Goal: Task Accomplishment & Management: Manage account settings

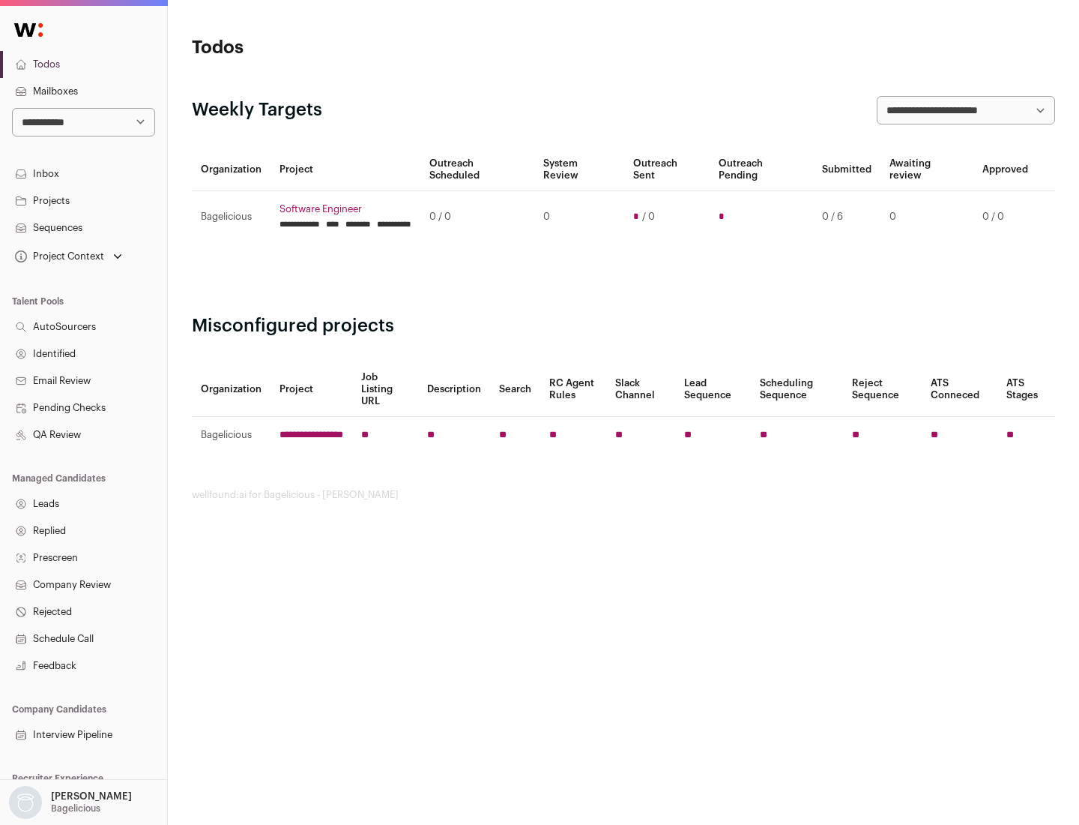
click at [83, 200] on link "Projects" at bounding box center [83, 200] width 167 height 27
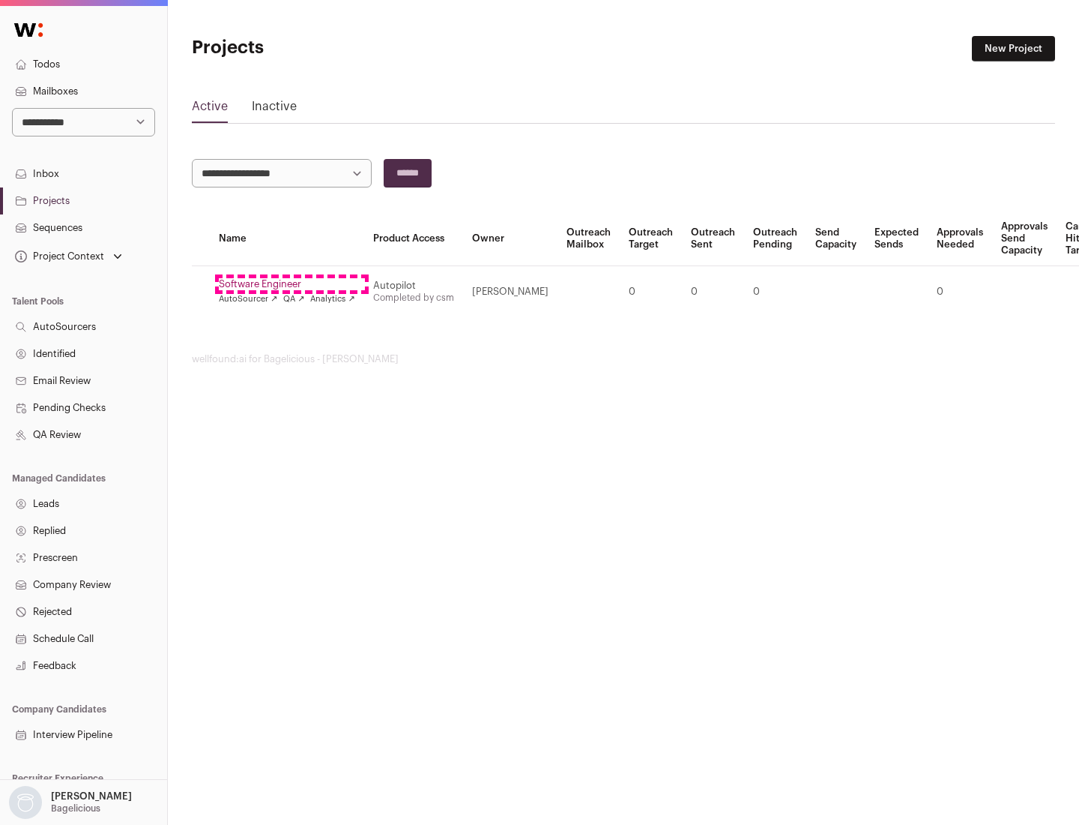
click at [292, 284] on link "Software Engineer" at bounding box center [287, 284] width 136 height 12
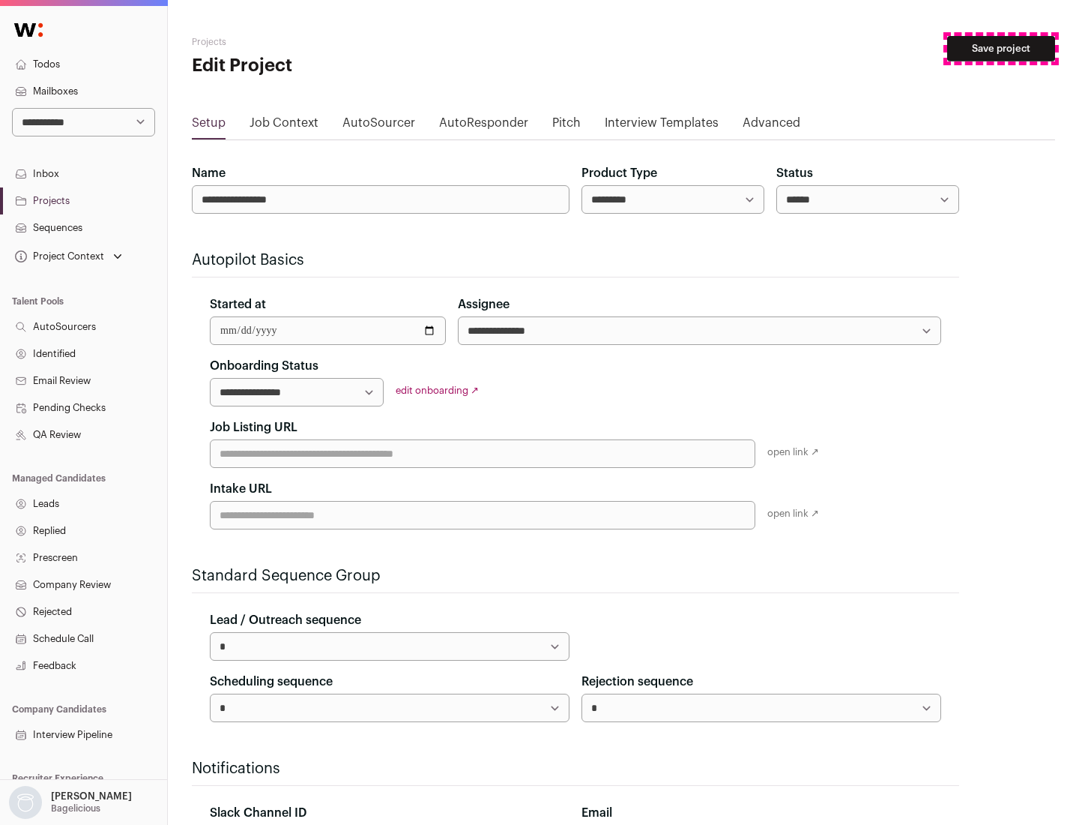
click at [1001, 49] on button "Save project" at bounding box center [1001, 48] width 108 height 25
